Goal: Navigation & Orientation: Go to known website

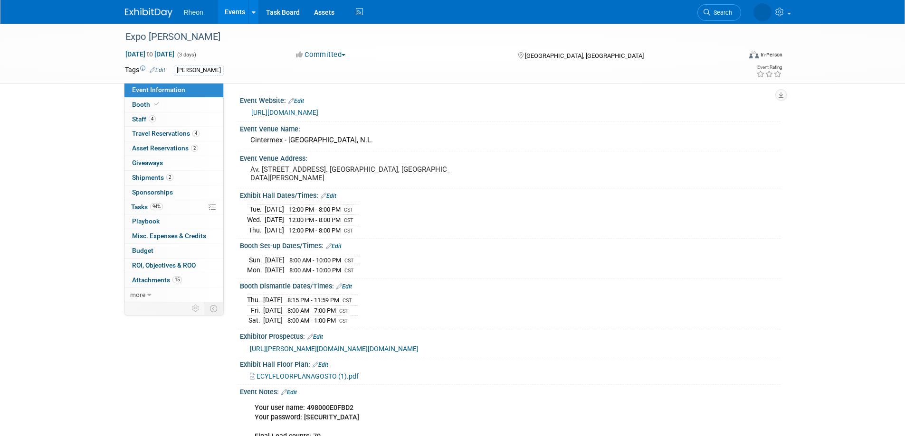
click at [238, 11] on link "Events" at bounding box center [235, 12] width 35 height 24
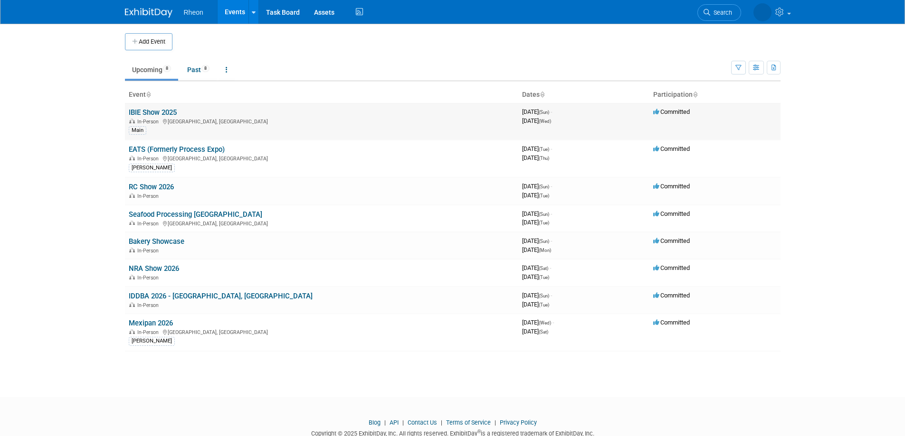
click at [153, 114] on link "IBIE Show 2025" at bounding box center [153, 112] width 48 height 9
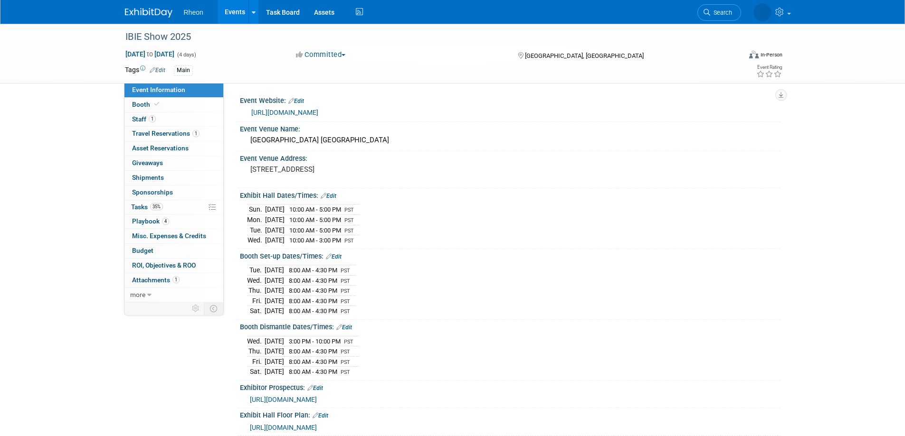
click at [302, 396] on span "https://ibie2025.exh.mapyourshow.com/7_0/main/default" at bounding box center [283, 400] width 67 height 8
